Goal: Find specific page/section

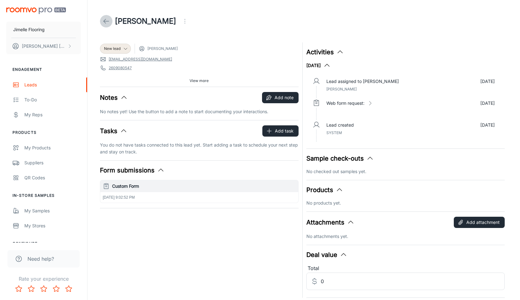
click at [102, 22] on icon at bounding box center [105, 20] width 7 height 7
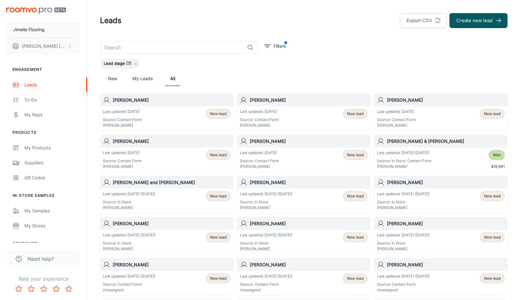
click at [174, 47] on input "text" at bounding box center [172, 47] width 145 height 12
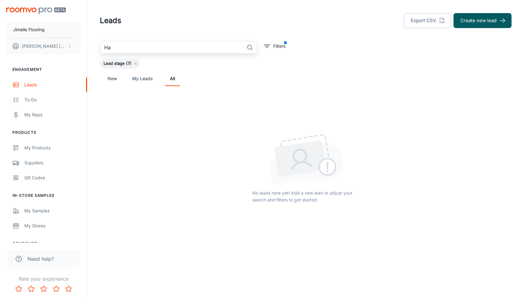
type input "H"
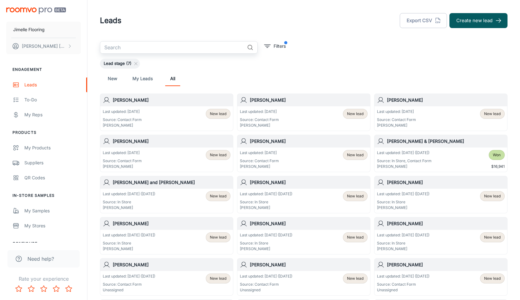
click at [195, 49] on input "text" at bounding box center [172, 47] width 145 height 12
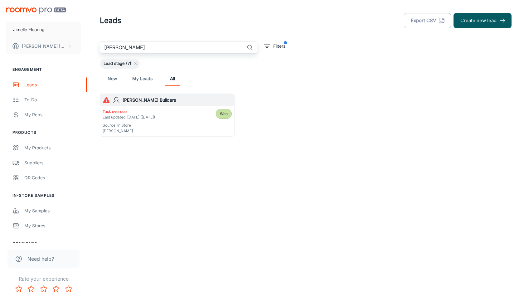
type input "[PERSON_NAME]"
click at [143, 123] on p "Source: In Store" at bounding box center [129, 126] width 52 height 6
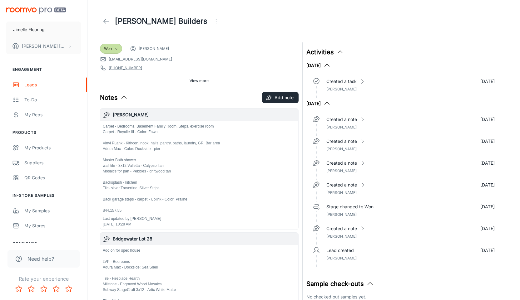
click at [102, 22] on icon at bounding box center [105, 20] width 7 height 7
